Goal: Task Accomplishment & Management: Manage account settings

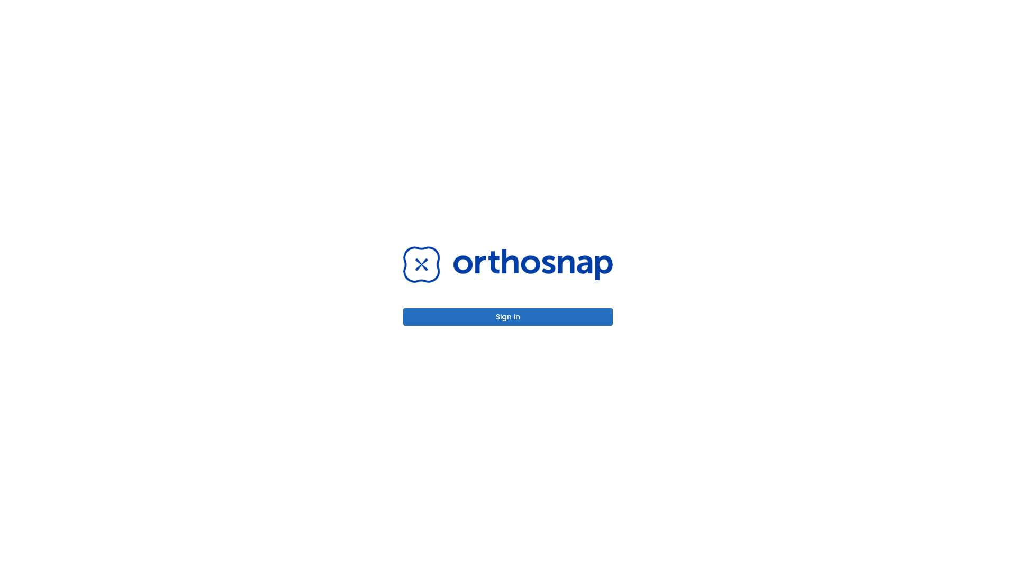
click at [508, 317] on button "Sign in" at bounding box center [508, 316] width 210 height 17
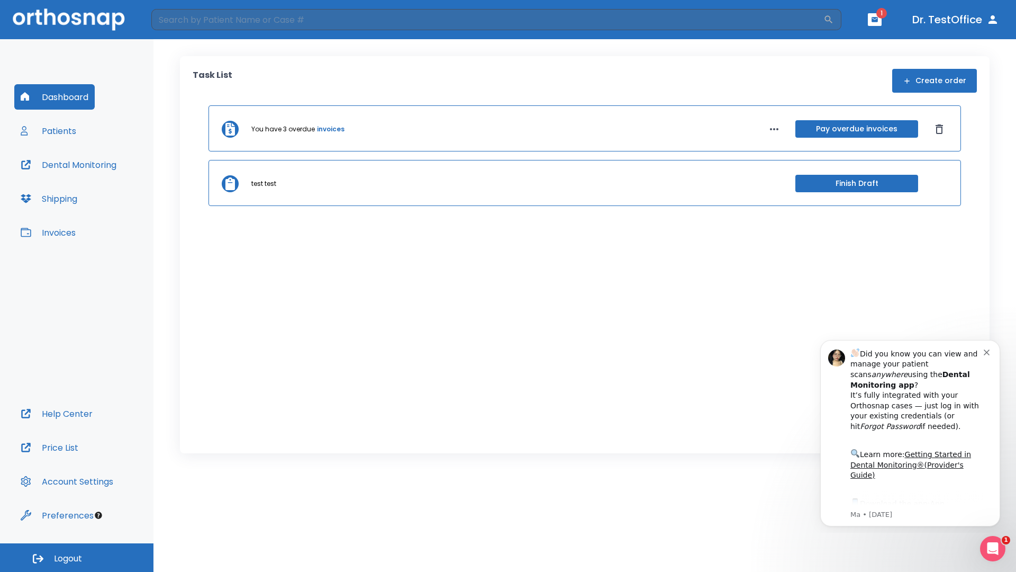
click at [77, 557] on span "Logout" at bounding box center [68, 559] width 28 height 12
